Goal: Find specific page/section: Find specific page/section

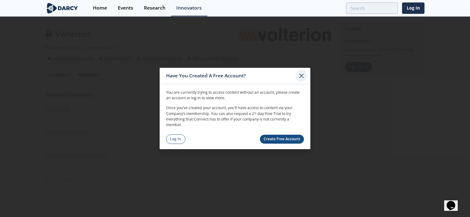
click at [303, 78] on icon at bounding box center [301, 75] width 7 height 7
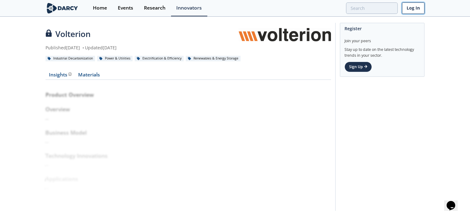
click at [415, 9] on link "Log In" at bounding box center [413, 7] width 22 height 11
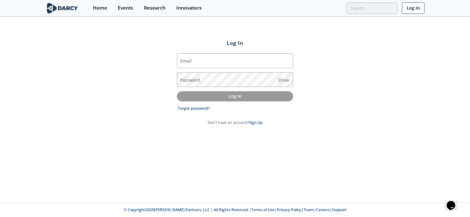
type input "[EMAIL_ADDRESS][DOMAIN_NAME]"
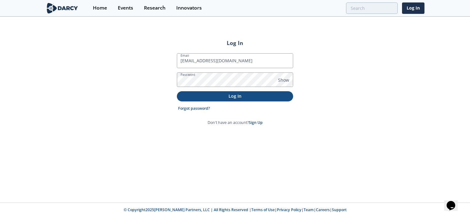
click at [220, 98] on p "Log In" at bounding box center [235, 96] width 108 height 6
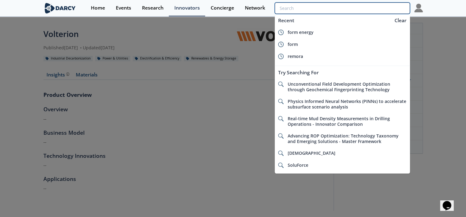
click at [375, 10] on input "search" at bounding box center [342, 7] width 135 height 11
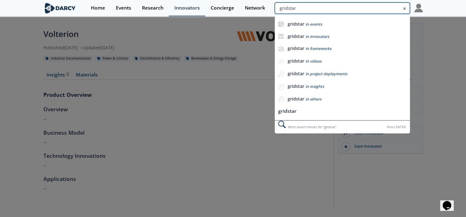
type input "gridstar"
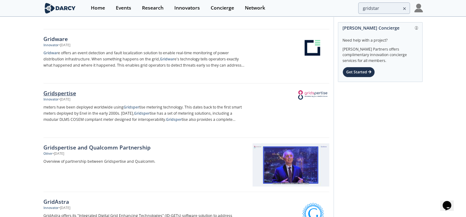
scroll to position [154, 0]
